Goal: Information Seeking & Learning: Check status

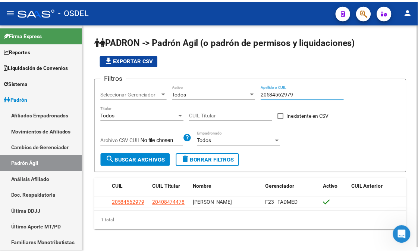
scroll to position [1, 0]
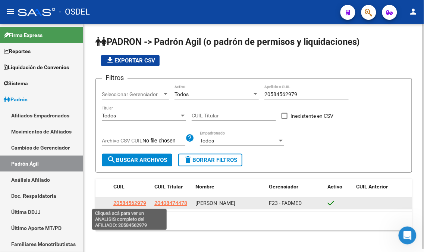
click at [135, 203] on span "20584562979" at bounding box center [129, 203] width 33 height 6
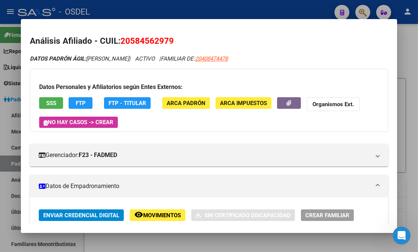
click at [409, 49] on div at bounding box center [209, 126] width 418 height 252
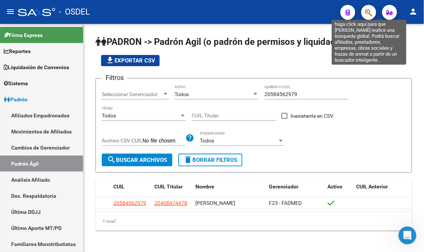
click at [370, 15] on icon "button" at bounding box center [368, 12] width 7 height 9
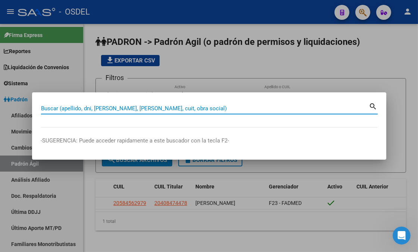
paste input "27-38024935-4"
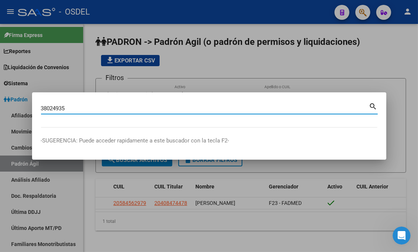
type input "38024935"
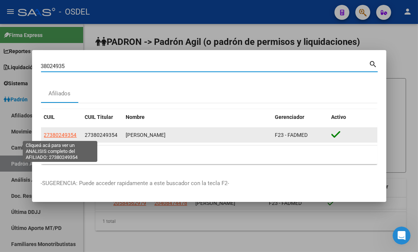
click at [58, 134] on span "27380249354" at bounding box center [60, 135] width 33 height 6
type textarea "27380249354"
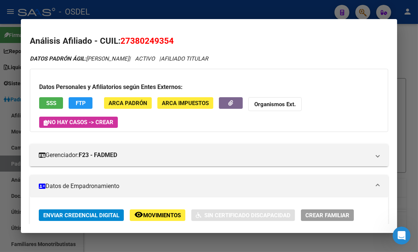
click at [55, 101] on button "SSS" at bounding box center [51, 103] width 24 height 12
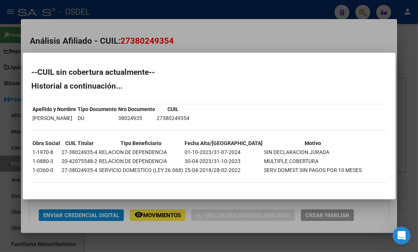
click at [359, 208] on div at bounding box center [209, 126] width 418 height 252
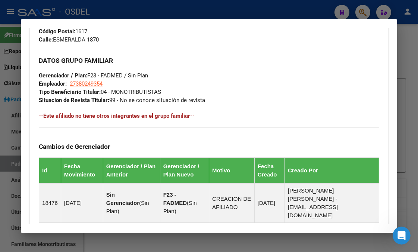
scroll to position [500, 0]
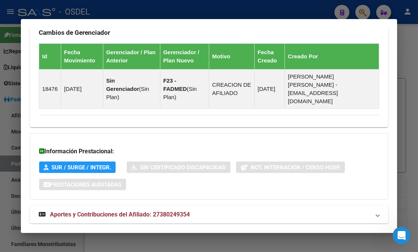
click at [144, 210] on span "Aportes y Contribuciones del Afiliado: 27380249354" at bounding box center [120, 213] width 140 height 7
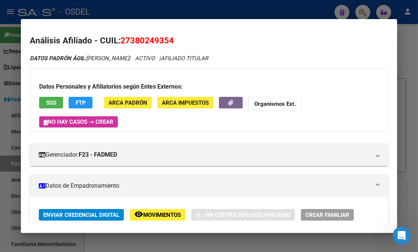
scroll to position [0, 0]
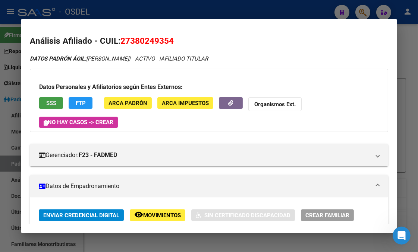
click at [49, 101] on span "SSS" at bounding box center [51, 103] width 10 height 7
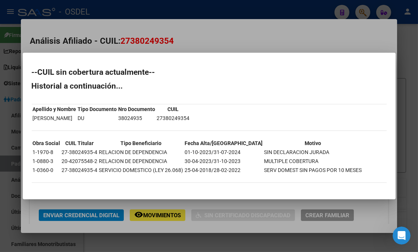
drag, startPoint x: 236, startPoint y: 151, endPoint x: 315, endPoint y: 151, distance: 78.7
click at [315, 151] on tr "1-1970-8 27-38024935-4 RELACION DE DEPENDENCIA 01-10-2023/31-07-2024 SIN DECLAR…" at bounding box center [197, 152] width 330 height 8
click at [397, 85] on div at bounding box center [209, 126] width 418 height 252
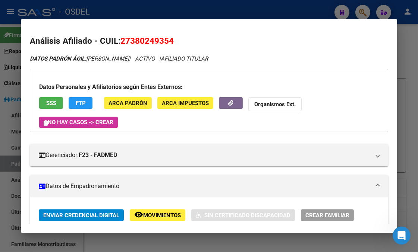
click at [408, 91] on div at bounding box center [209, 126] width 418 height 252
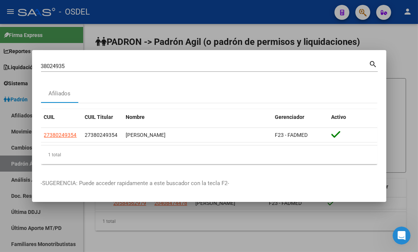
click at [400, 114] on div at bounding box center [209, 126] width 418 height 252
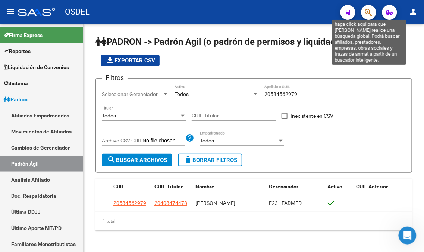
click at [367, 12] on icon "button" at bounding box center [368, 12] width 7 height 9
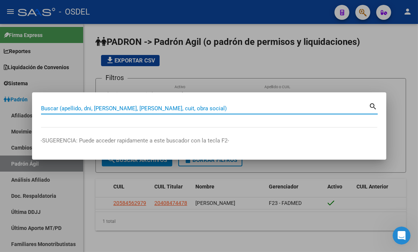
click at [166, 106] on input "Buscar (apellido, dni, [PERSON_NAME], [PERSON_NAME], cuit, obra social)" at bounding box center [205, 108] width 328 height 7
paste input "94869538"
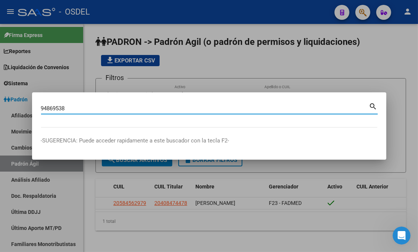
type input "94869538"
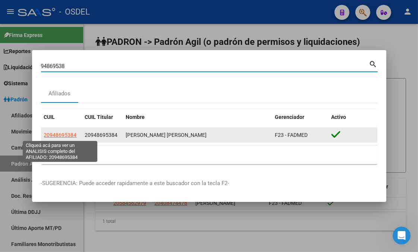
click at [63, 136] on span "20948695384" at bounding box center [60, 135] width 33 height 6
type textarea "20948695384"
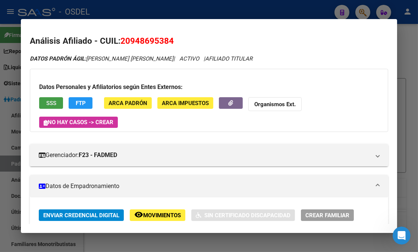
click at [46, 101] on span "SSS" at bounding box center [51, 103] width 10 height 7
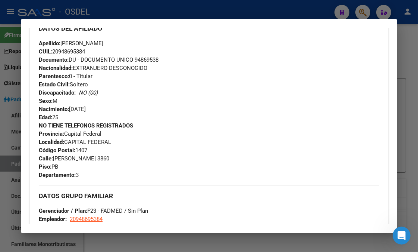
scroll to position [547, 0]
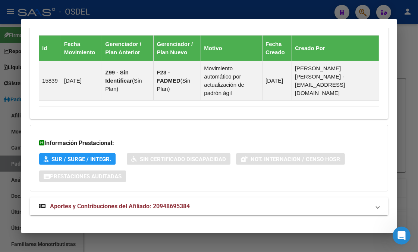
click at [99, 202] on span "Aportes y Contribuciones del Afiliado: 20948695384" at bounding box center [120, 205] width 140 height 7
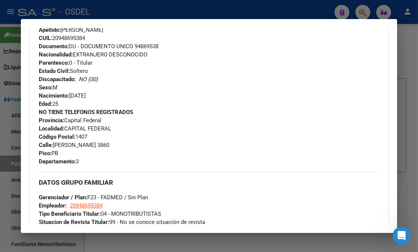
scroll to position [0, 0]
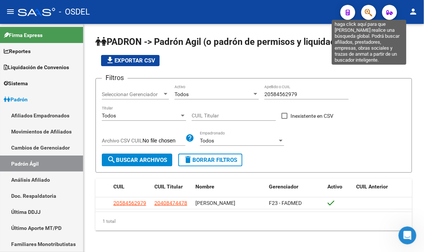
click at [370, 12] on icon "button" at bounding box center [368, 12] width 7 height 9
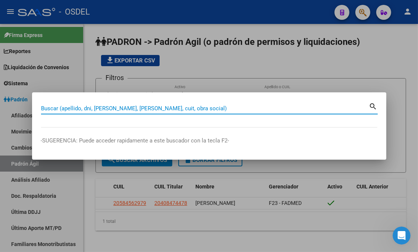
click at [114, 106] on input "Buscar (apellido, dni, [PERSON_NAME], [PERSON_NAME], cuit, obra social)" at bounding box center [205, 108] width 328 height 7
paste input "20415780517"
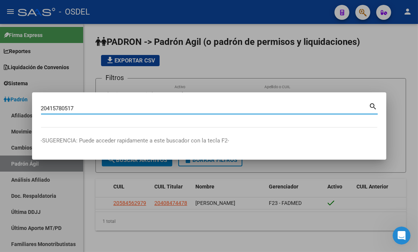
type input "20415780517"
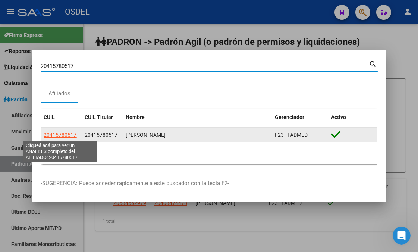
click at [65, 132] on span "20415780517" at bounding box center [60, 135] width 33 height 6
type textarea "20415780517"
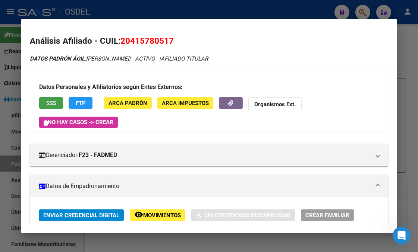
click at [49, 100] on span "SSS" at bounding box center [51, 103] width 10 height 7
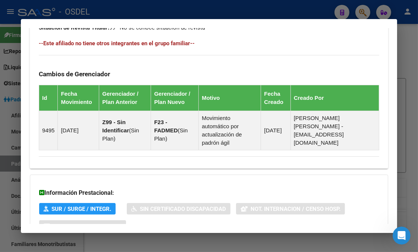
scroll to position [547, 0]
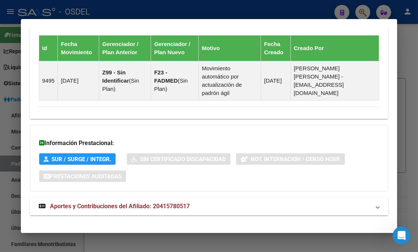
click at [127, 202] on span "Aportes y Contribuciones del Afiliado: 20415780517" at bounding box center [120, 205] width 140 height 7
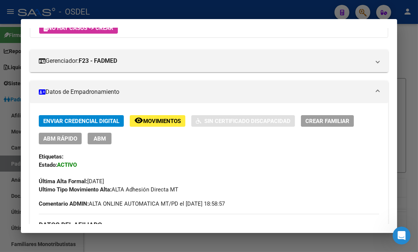
scroll to position [0, 0]
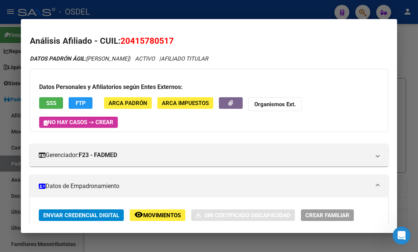
click at [50, 101] on span "SSS" at bounding box center [51, 103] width 10 height 7
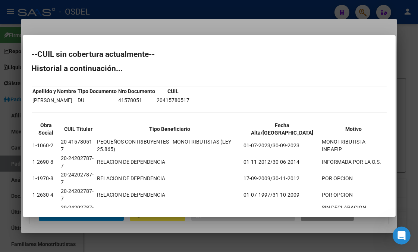
click at [351, 32] on div at bounding box center [209, 126] width 418 height 252
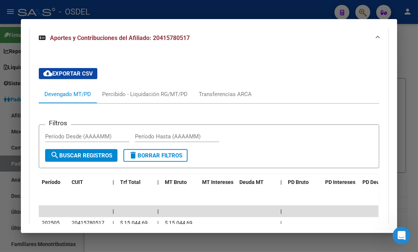
scroll to position [759, 0]
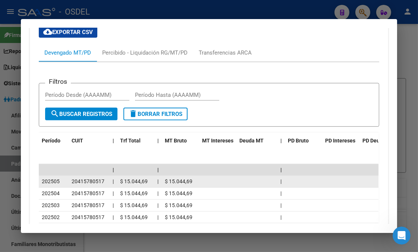
drag, startPoint x: 38, startPoint y: 173, endPoint x: 194, endPoint y: 172, distance: 156.0
click at [194, 175] on div "202505 20415780517 | $ 15.044,69 | $ 15.044,69 |" at bounding box center [220, 181] width 362 height 12
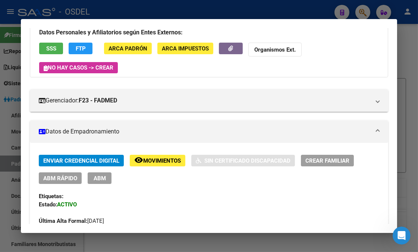
scroll to position [0, 0]
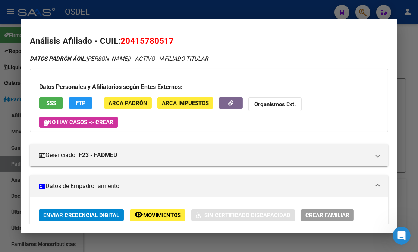
click at [47, 103] on span "SSS" at bounding box center [51, 103] width 10 height 7
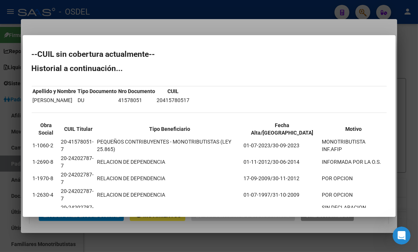
drag, startPoint x: 281, startPoint y: 143, endPoint x: 306, endPoint y: 142, distance: 25.4
click at [306, 142] on td "01-07-2023/30-09-2023" at bounding box center [283, 145] width 78 height 16
click at [384, 34] on div at bounding box center [209, 126] width 418 height 252
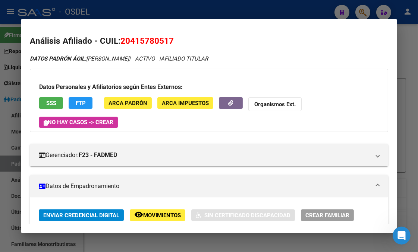
click at [46, 101] on span "SSS" at bounding box center [51, 103] width 10 height 7
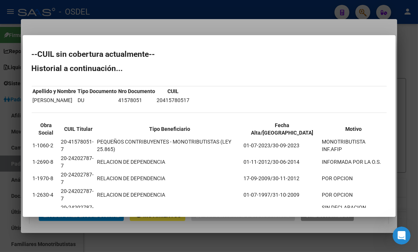
click at [239, 28] on div at bounding box center [209, 126] width 418 height 252
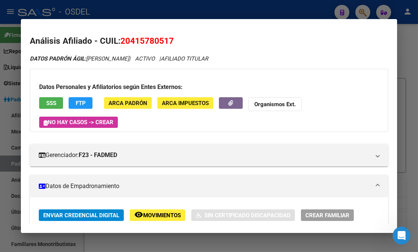
click at [78, 101] on span "FTP" at bounding box center [81, 103] width 10 height 7
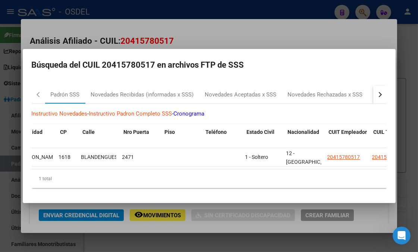
scroll to position [0, 518]
click at [325, 92] on div "Novedades Rechazadas x SSS" at bounding box center [325, 94] width 75 height 9
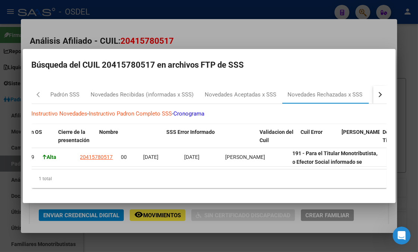
scroll to position [0, 278]
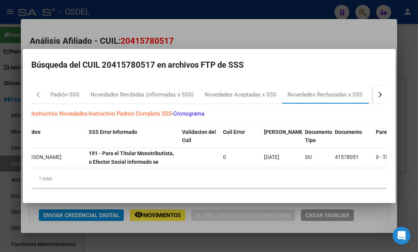
click at [63, 33] on div at bounding box center [209, 126] width 418 height 252
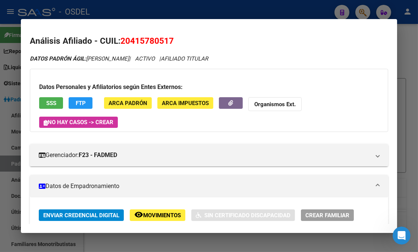
click at [46, 102] on span "SSS" at bounding box center [51, 103] width 10 height 7
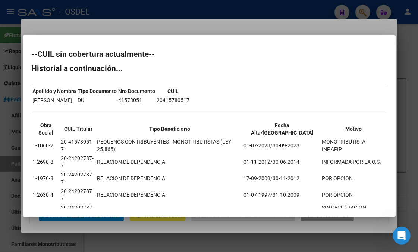
click at [404, 66] on div at bounding box center [209, 126] width 418 height 252
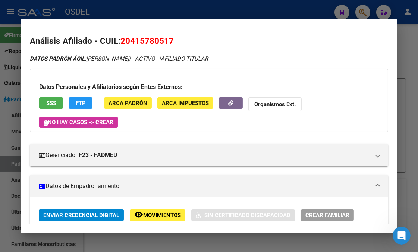
click at [404, 66] on div at bounding box center [209, 126] width 418 height 252
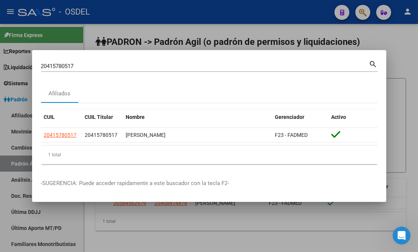
click at [409, 90] on div at bounding box center [209, 126] width 418 height 252
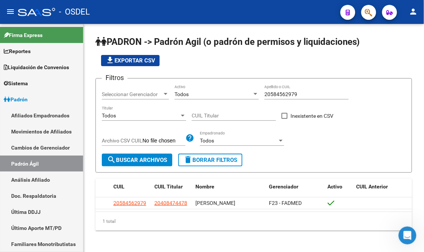
click at [374, 14] on button "button" at bounding box center [369, 12] width 15 height 15
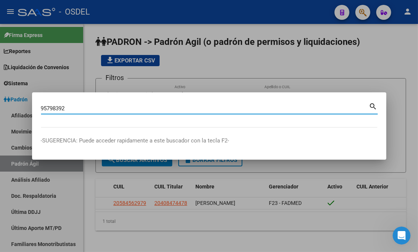
type input "95798392"
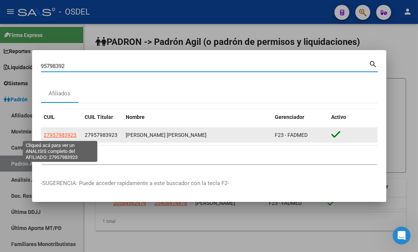
click at [67, 133] on span "27957983923" at bounding box center [60, 135] width 33 height 6
type textarea "27957983923"
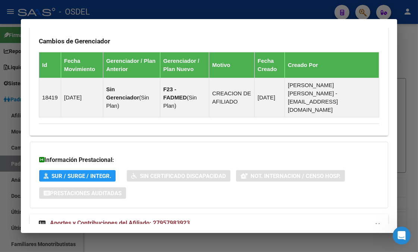
scroll to position [516, 0]
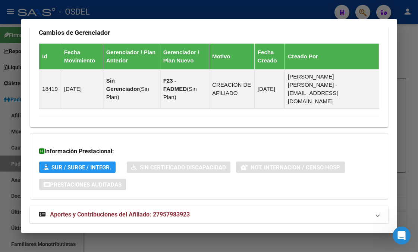
click at [131, 210] on span "Aportes y Contribuciones del Afiliado: 27957983923" at bounding box center [120, 213] width 140 height 7
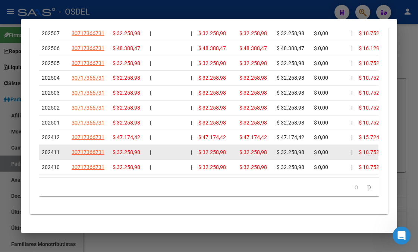
scroll to position [857, 0]
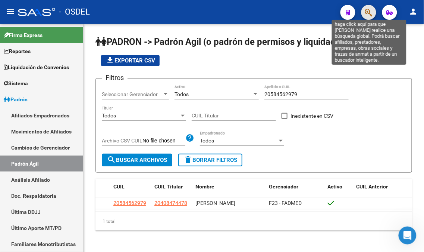
click at [369, 14] on icon "button" at bounding box center [368, 12] width 7 height 9
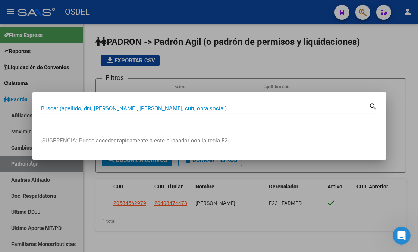
click at [121, 105] on input "Buscar (apellido, dni, [PERSON_NAME], [PERSON_NAME], cuit, obra social)" at bounding box center [205, 108] width 328 height 7
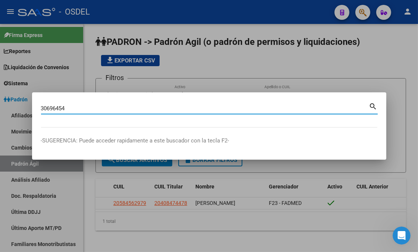
type input "30696454"
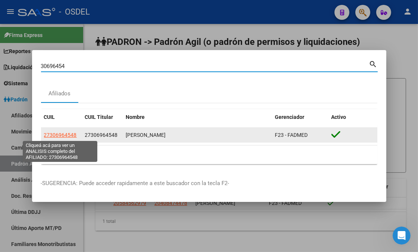
click at [60, 134] on span "27306964548" at bounding box center [60, 135] width 33 height 6
type textarea "27306964548"
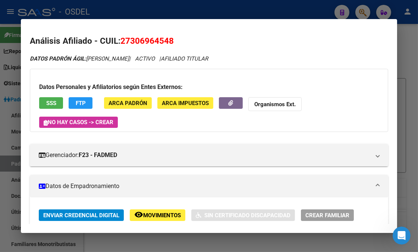
click at [51, 100] on span "SSS" at bounding box center [51, 103] width 10 height 7
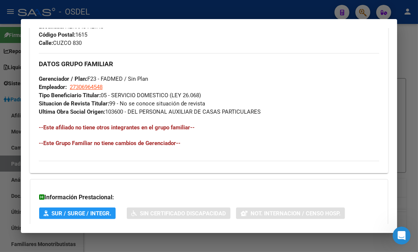
scroll to position [467, 0]
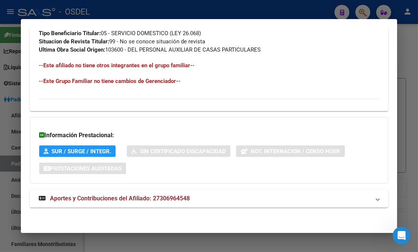
click at [141, 197] on span "Aportes y Contribuciones del Afiliado: 27306964548" at bounding box center [120, 197] width 140 height 7
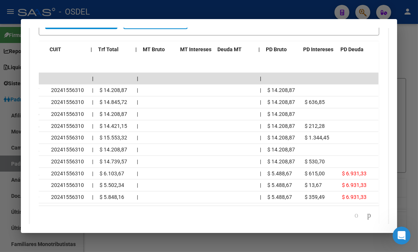
scroll to position [0, 22]
click at [411, 81] on div at bounding box center [209, 126] width 418 height 252
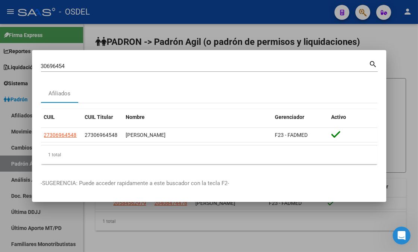
click at [411, 81] on div at bounding box center [209, 126] width 418 height 252
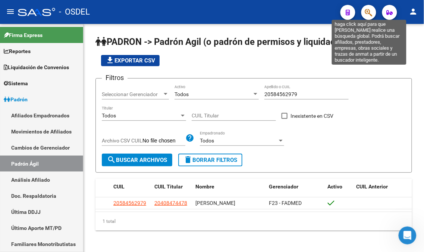
click at [365, 16] on icon "button" at bounding box center [368, 12] width 7 height 9
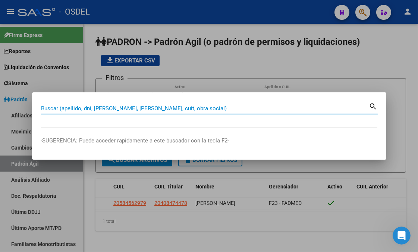
click at [154, 110] on input "Buscar (apellido, dni, [PERSON_NAME], [PERSON_NAME], cuit, obra social)" at bounding box center [205, 108] width 328 height 7
paste input "40093887"
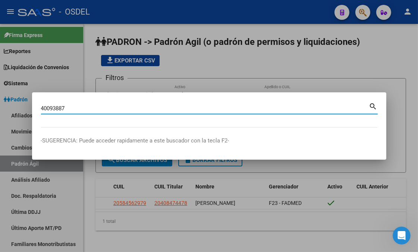
type input "40093887"
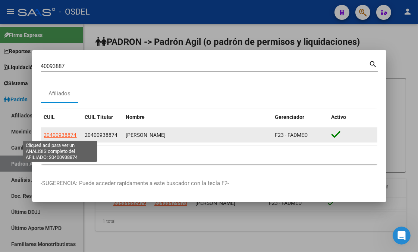
click at [64, 136] on span "20400938874" at bounding box center [60, 135] width 33 height 6
type textarea "20400938874"
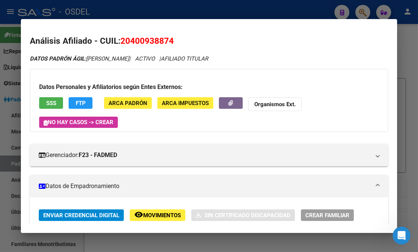
click at [54, 104] on button "SSS" at bounding box center [51, 103] width 24 height 12
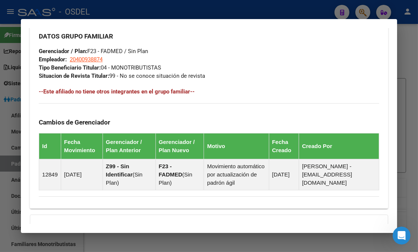
scroll to position [547, 0]
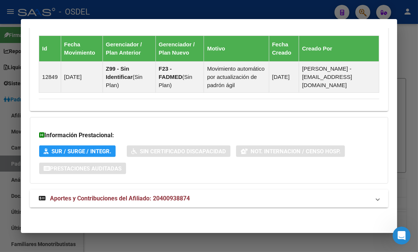
click at [139, 197] on span "Aportes y Contribuciones del Afiliado: 20400938874" at bounding box center [120, 197] width 140 height 7
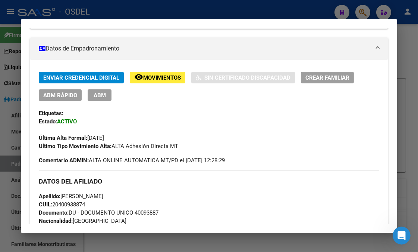
scroll to position [0, 0]
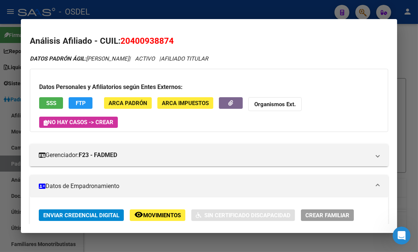
click at [76, 106] on span "FTP" at bounding box center [81, 103] width 10 height 7
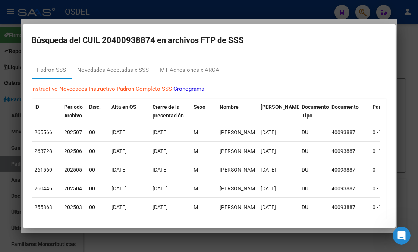
click at [407, 56] on div at bounding box center [209, 126] width 418 height 252
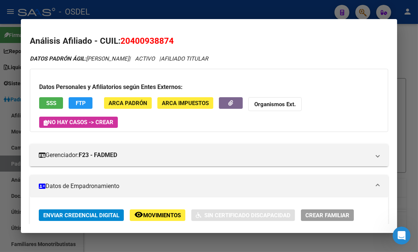
click at [54, 106] on button "SSS" at bounding box center [51, 103] width 24 height 12
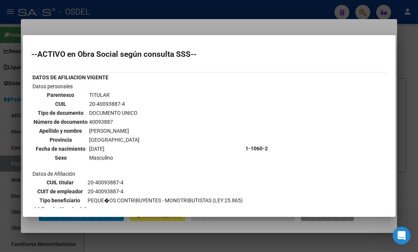
click at [411, 87] on div at bounding box center [209, 126] width 418 height 252
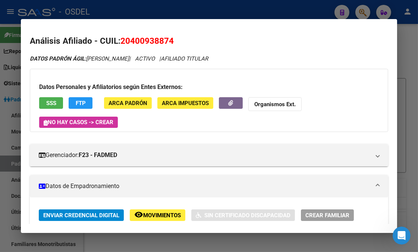
click at [411, 87] on div at bounding box center [209, 126] width 418 height 252
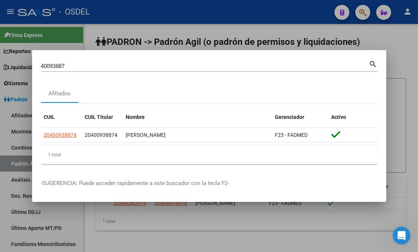
click at [409, 116] on div at bounding box center [209, 126] width 418 height 252
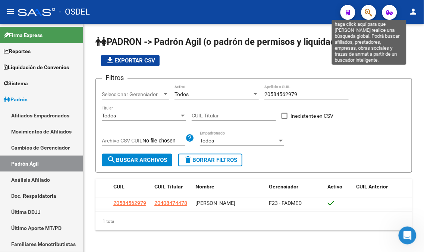
click at [370, 12] on icon "button" at bounding box center [368, 12] width 7 height 9
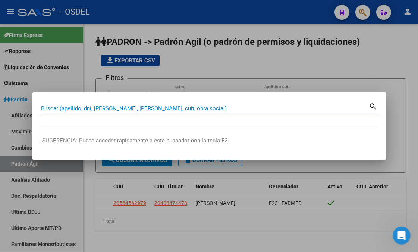
click at [109, 106] on input "Buscar (apellido, dni, [PERSON_NAME], [PERSON_NAME], cuit, obra social)" at bounding box center [205, 108] width 328 height 7
paste input "58353639"
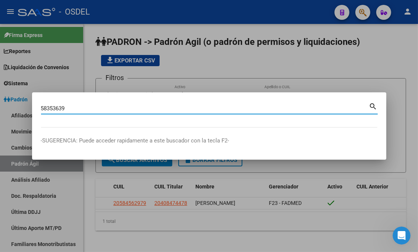
type input "58353639"
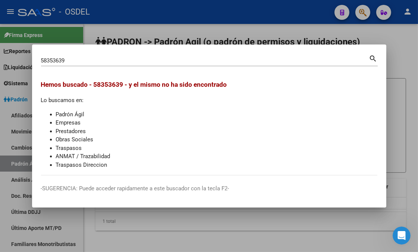
click at [400, 45] on div at bounding box center [209, 126] width 418 height 252
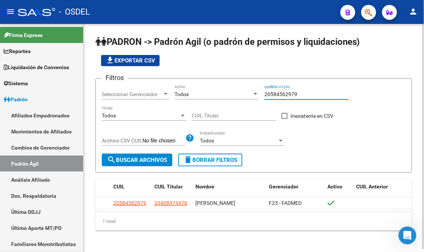
drag, startPoint x: 306, startPoint y: 91, endPoint x: 284, endPoint y: 94, distance: 23.0
click at [284, 94] on input "20584562979" at bounding box center [307, 94] width 84 height 6
type input "2"
paste input "58353639"
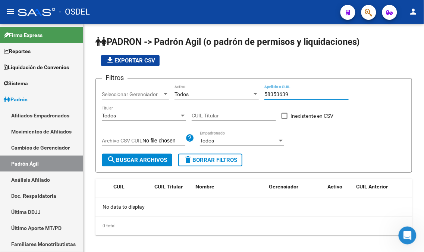
type input "58353639"
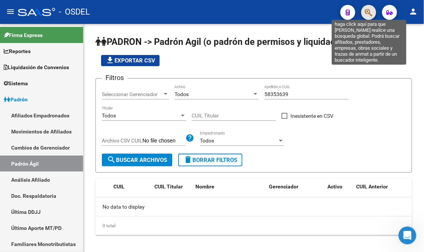
click at [367, 10] on icon "button" at bounding box center [368, 12] width 7 height 9
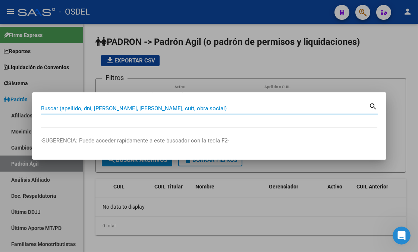
click at [125, 108] on input "Buscar (apellido, dni, [PERSON_NAME], [PERSON_NAME], cuit, obra social)" at bounding box center [205, 108] width 328 height 7
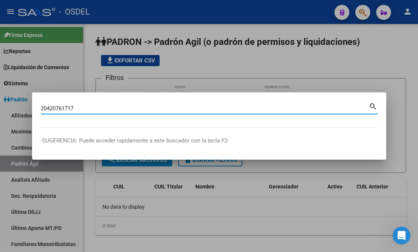
type input "20420761717"
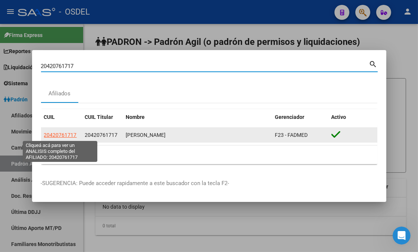
click at [68, 133] on span "20420761717" at bounding box center [60, 135] width 33 height 6
type textarea "20420761717"
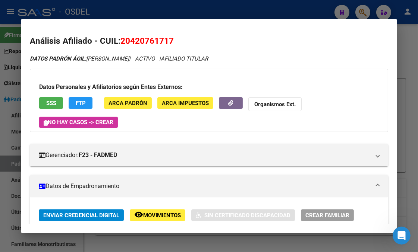
click at [57, 101] on button "SSS" at bounding box center [51, 103] width 24 height 12
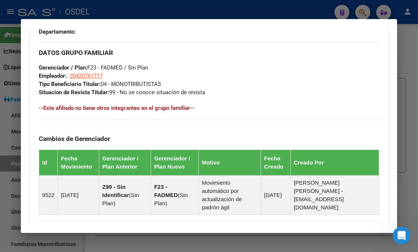
scroll to position [547, 0]
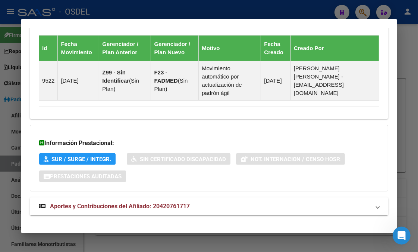
click at [103, 202] on strong "Aportes y Contribuciones del Afiliado: 20420761717" at bounding box center [114, 206] width 151 height 9
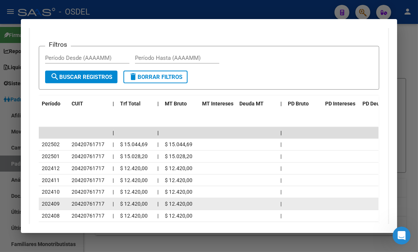
scroll to position [759, 0]
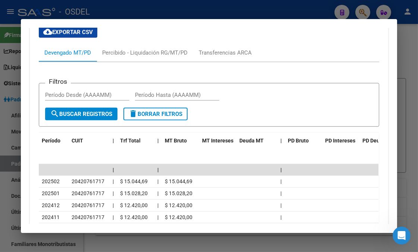
click at [405, 61] on div at bounding box center [209, 126] width 418 height 252
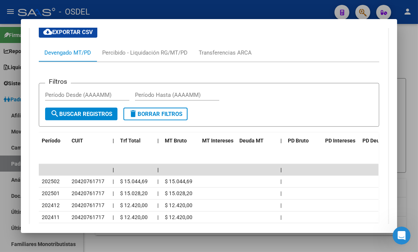
click at [405, 61] on div at bounding box center [209, 126] width 418 height 252
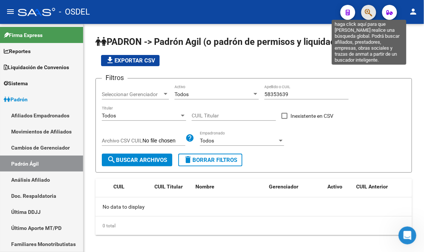
click at [368, 15] on icon "button" at bounding box center [368, 12] width 7 height 9
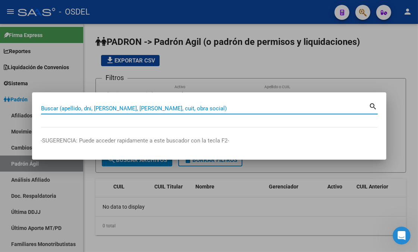
click at [156, 107] on input "Buscar (apellido, dni, [PERSON_NAME], [PERSON_NAME], cuit, obra social)" at bounding box center [205, 108] width 328 height 7
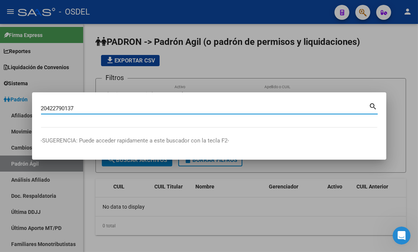
type input "20422790137"
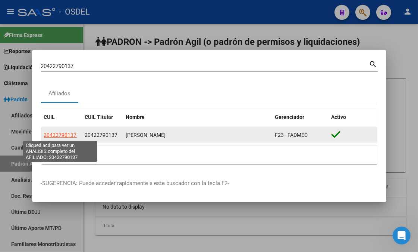
click at [55, 134] on span "20422790137" at bounding box center [60, 135] width 33 height 6
type textarea "20422790137"
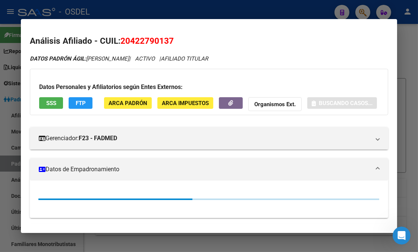
click at [39, 101] on button "SSS" at bounding box center [51, 103] width 24 height 12
